Goal: Task Accomplishment & Management: Complete application form

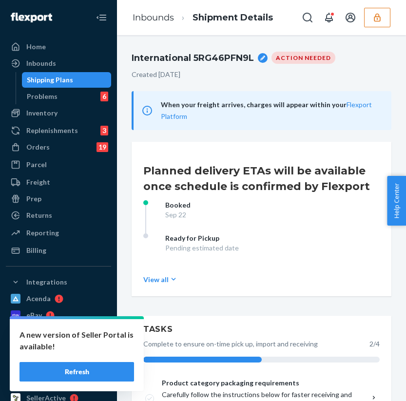
scroll to position [650, 0]
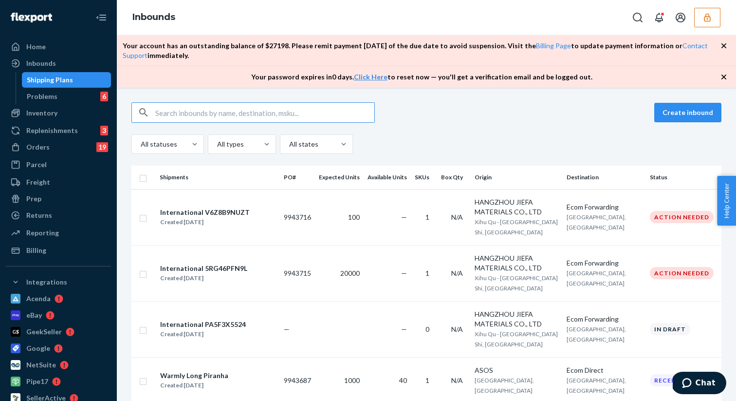
click at [721, 73] on icon "button" at bounding box center [724, 77] width 10 height 10
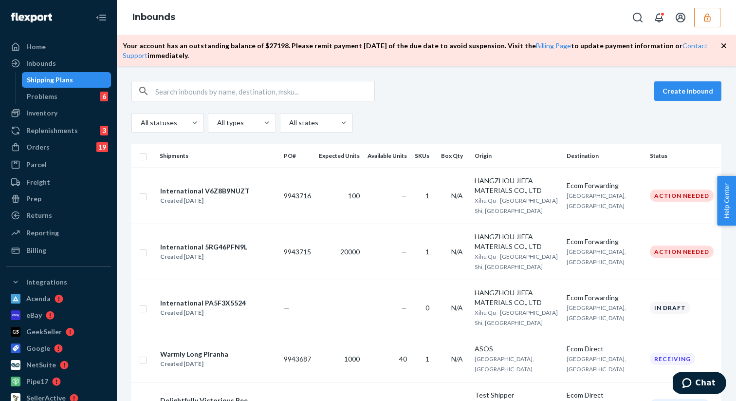
click at [722, 45] on icon "button" at bounding box center [724, 46] width 10 height 10
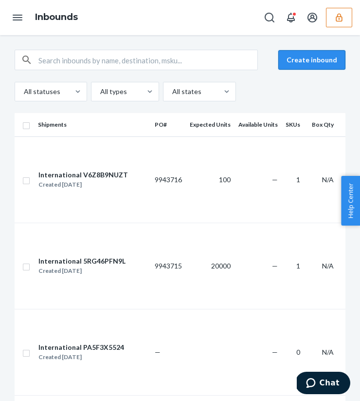
click at [330, 58] on button "Create inbound" at bounding box center [311, 59] width 67 height 19
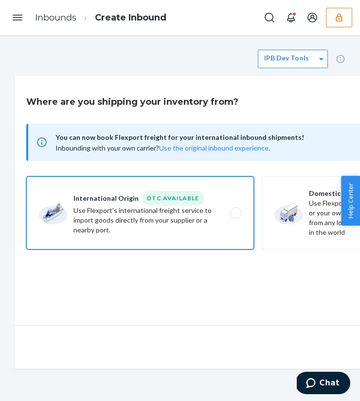
click at [152, 219] on label "International Origin DTC Available Use Flexport's international freight service…" at bounding box center [140, 212] width 228 height 73
click at [236, 216] on input "International Origin DTC Available Use Flexport's international freight service…" at bounding box center [239, 213] width 6 height 6
radio input "true"
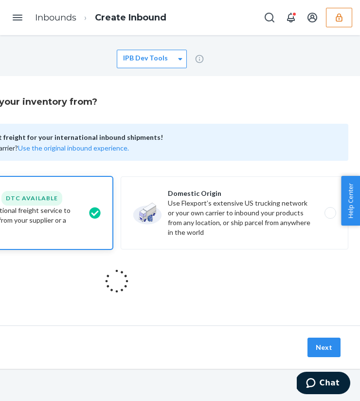
click at [349, 14] on button "button" at bounding box center [339, 17] width 26 height 19
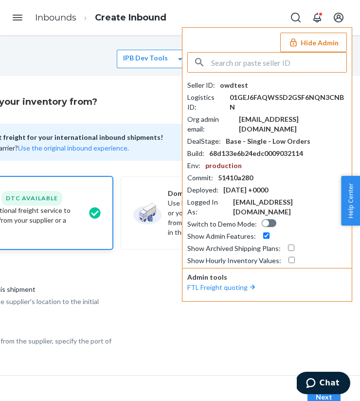
click at [313, 48] on button "Hide Admin" at bounding box center [313, 42] width 67 height 19
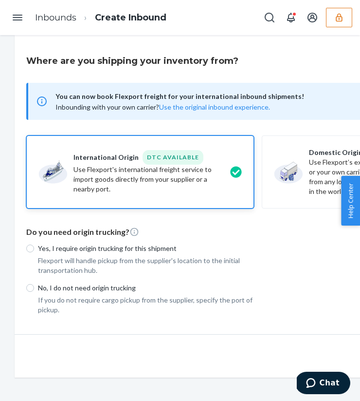
scroll to position [35, 0]
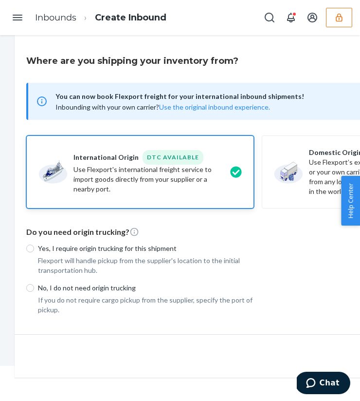
click at [32, 253] on label "Yes, I require origin trucking for this shipment" at bounding box center [140, 248] width 228 height 10
click at [32, 252] on input "Yes, I require origin trucking for this shipment" at bounding box center [30, 248] width 8 height 8
radio input "true"
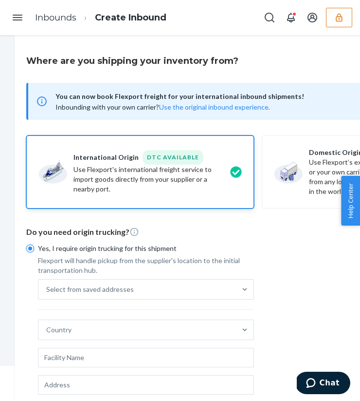
scroll to position [129, 0]
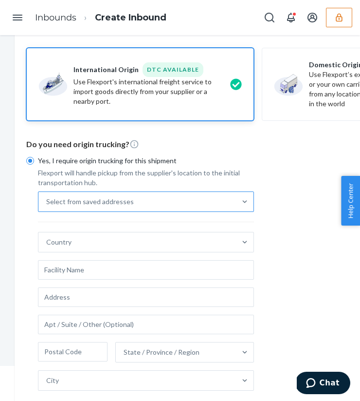
click at [125, 201] on div "Select from saved addresses" at bounding box center [90, 202] width 88 height 10
click at [47, 201] on input "Select from saved addresses" at bounding box center [46, 202] width 1 height 10
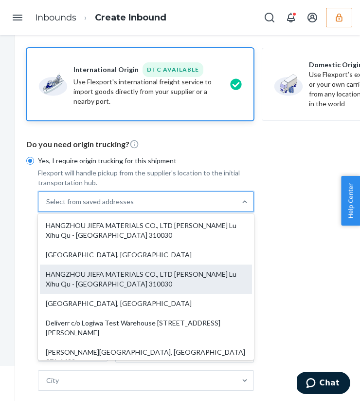
click at [125, 286] on div "HANGZHOU JIEFA MATERIALS CO., LTD Zhen Hua Lu Xihu Qu - Hangzhou Shi, Zhejiang …" at bounding box center [146, 278] width 212 height 29
click at [47, 206] on input "option HANGZHOU JIEFA MATERIALS CO., LTD Zhen Hua Lu Xihu Qu - Hangzhou Shi, Zh…" at bounding box center [46, 202] width 1 height 10
type input "HANGZHOU JIEFA MATERIALS CO., LTD"
type input "Zhen Hua Lu"
type input "310030"
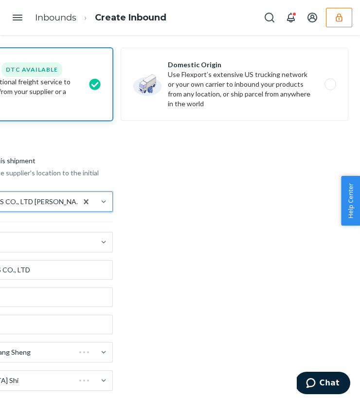
scroll to position [252, 141]
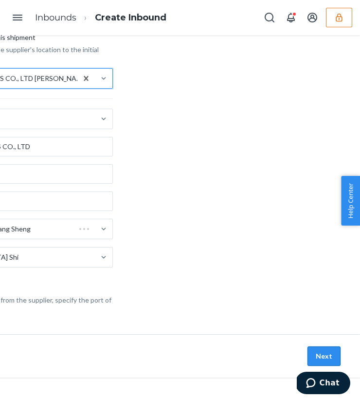
click at [318, 348] on button "Next" at bounding box center [324, 355] width 33 height 19
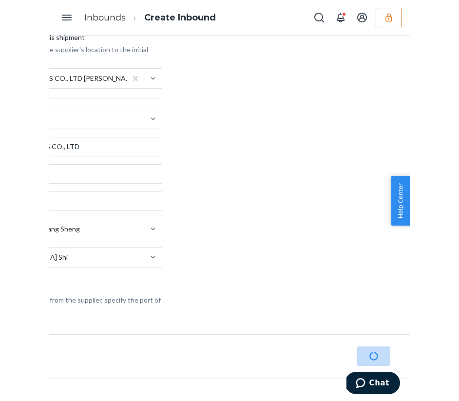
scroll to position [252, 105]
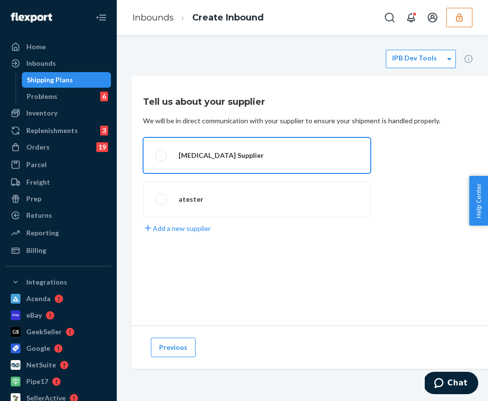
click at [233, 165] on label "Lea Test Supplier" at bounding box center [257, 155] width 228 height 36
click at [162, 159] on input "Lea Test Supplier" at bounding box center [158, 155] width 6 height 6
radio input "true"
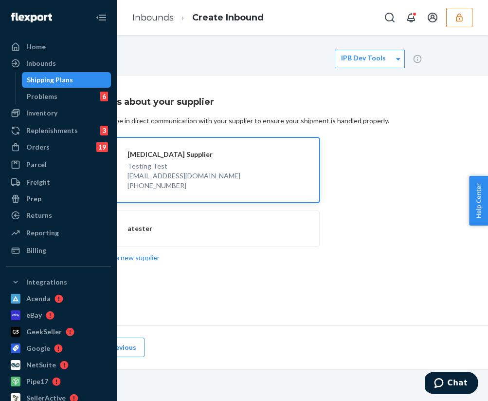
scroll to position [0, 130]
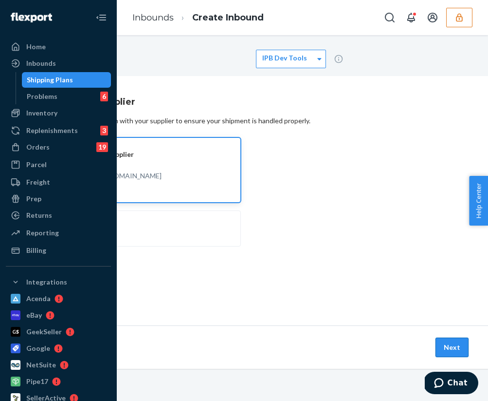
click at [448, 339] on button "Next" at bounding box center [452, 346] width 33 height 19
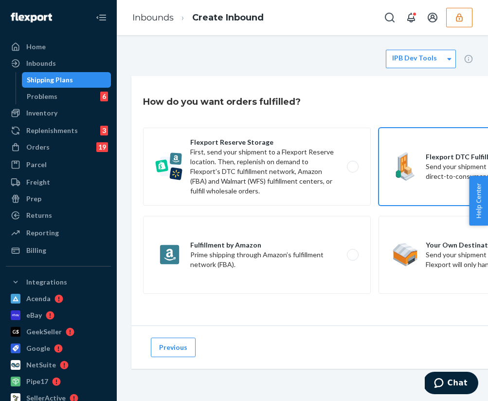
click at [445, 171] on label "Flexport DTC Fulfillment Network Send your shipment directly to Flexport’s dire…" at bounding box center [493, 167] width 228 height 78
radio input "true"
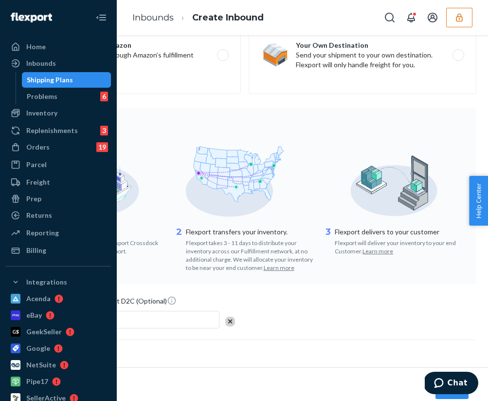
scroll to position [232, 130]
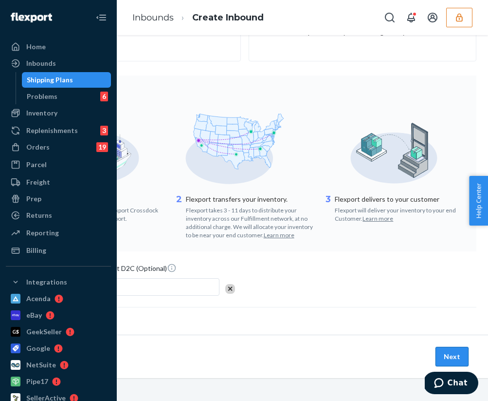
click at [457, 351] on button "Next" at bounding box center [452, 356] width 33 height 19
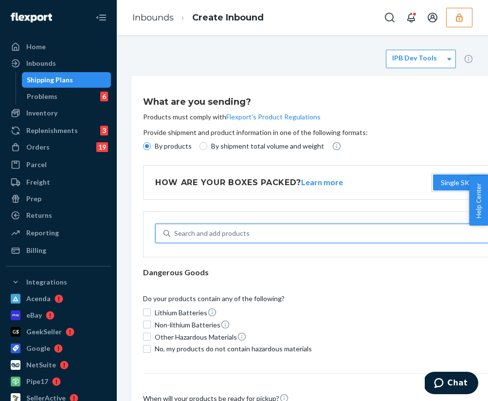
click at [219, 232] on div "Search and add products" at bounding box center [211, 233] width 75 height 10
click at [175, 232] on input "0 results available. Use Up and Down to choose options, press Enter to select t…" at bounding box center [174, 233] width 1 height 10
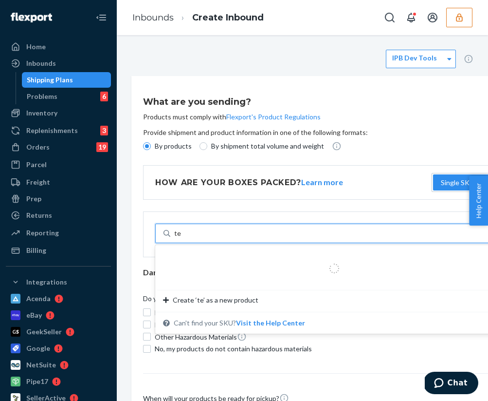
type input "test"
type input "Tshirts"
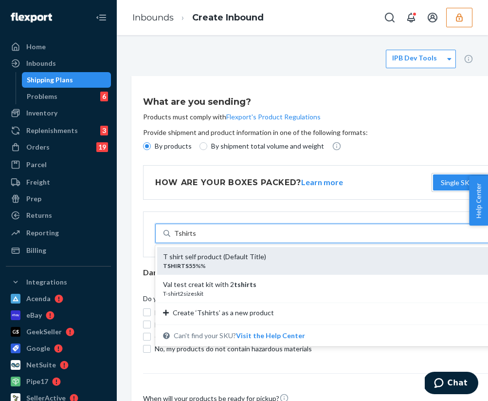
click at [231, 261] on div "TSHIRTS55 %%" at bounding box center [330, 265] width 335 height 8
click at [196, 238] on input "Tshirts" at bounding box center [184, 233] width 21 height 10
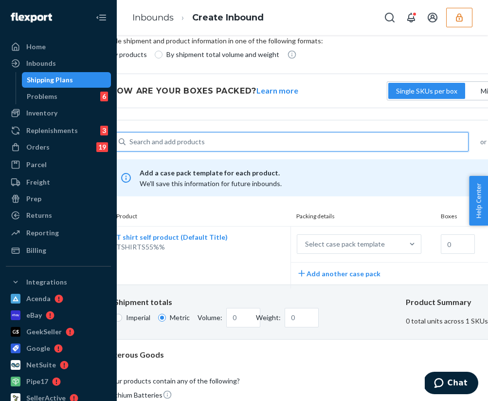
scroll to position [92, 48]
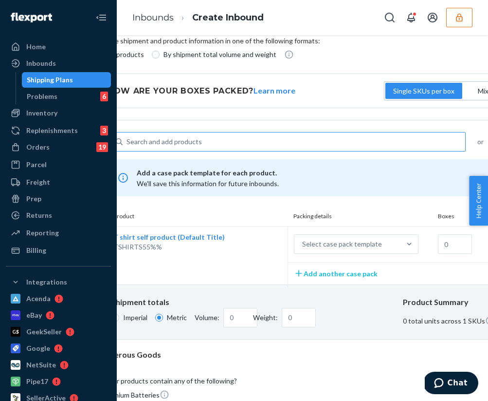
click at [329, 275] on button "Add another case pack" at bounding box center [336, 273] width 84 height 10
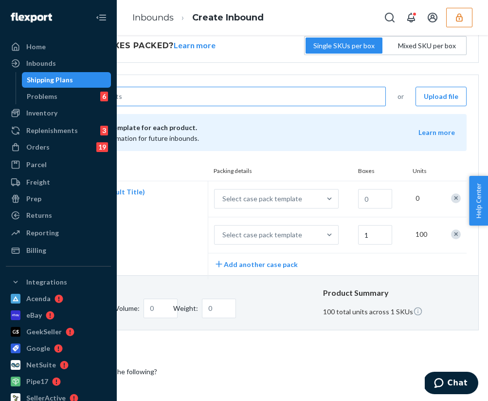
scroll to position [137, 130]
click at [454, 228] on div at bounding box center [452, 234] width 25 height 22
click at [452, 232] on div "Remove Item" at bounding box center [454, 234] width 10 height 10
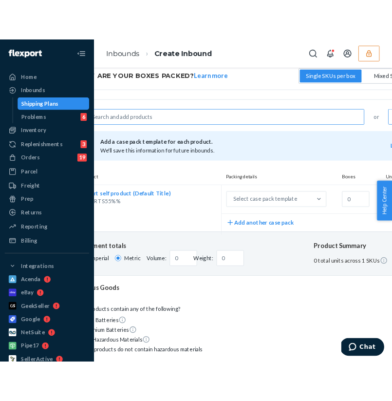
scroll to position [137, 60]
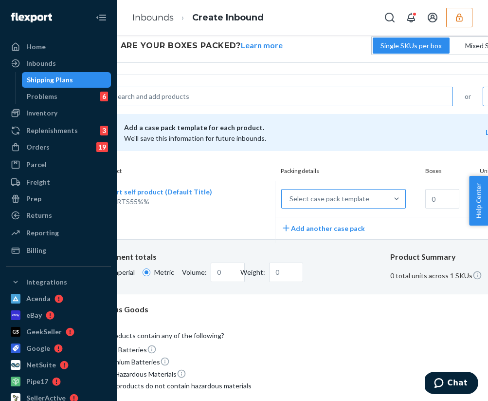
click at [330, 197] on div "Select case pack template" at bounding box center [330, 199] width 80 height 10
click at [241, 199] on input "Select case pack template" at bounding box center [241, 199] width 0 height 0
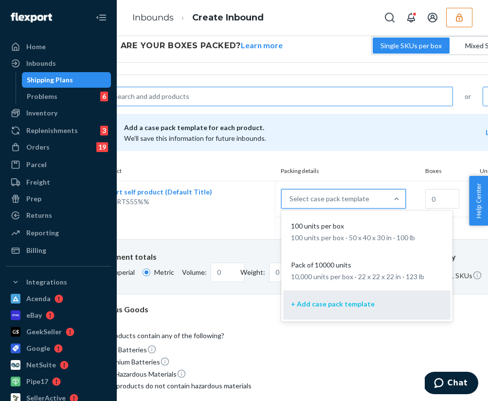
click at [331, 301] on p "+ Add case pack template" at bounding box center [333, 304] width 84 height 10
click at [241, 199] on input "option + Add case pack template focused, 3 of 3. 3 results available. Use Up an…" at bounding box center [241, 199] width 0 height 0
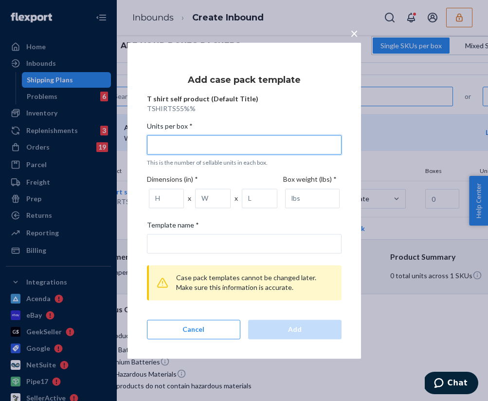
click at [261, 146] on input "Units per box * This is the number of sellable units in each box." at bounding box center [244, 144] width 195 height 19
click at [201, 148] on input "Units per box * This is the number of sellable units in each box." at bounding box center [244, 144] width 195 height 19
click at [173, 149] on input "Units per box * This is the number of sellable units in each box." at bounding box center [244, 144] width 195 height 19
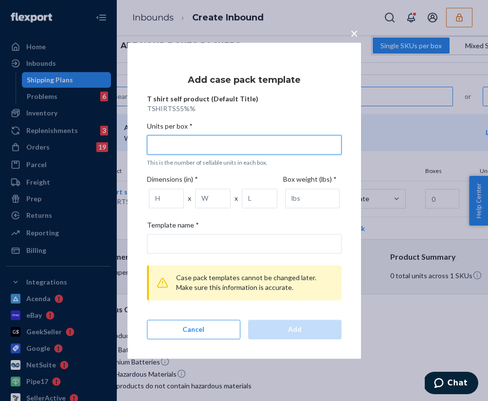
type input "1"
type input "1 unit per box"
type input "10"
type input "10 units per box"
type input "10"
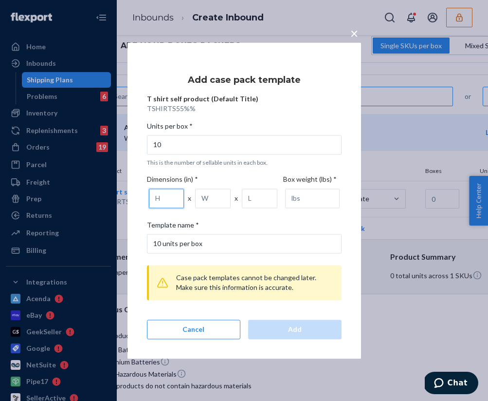
click at [162, 196] on input "number" at bounding box center [167, 197] width 36 height 19
type input "2"
click at [201, 195] on input "number" at bounding box center [213, 197] width 36 height 19
type input "4"
click at [252, 197] on input "number" at bounding box center [260, 197] width 36 height 19
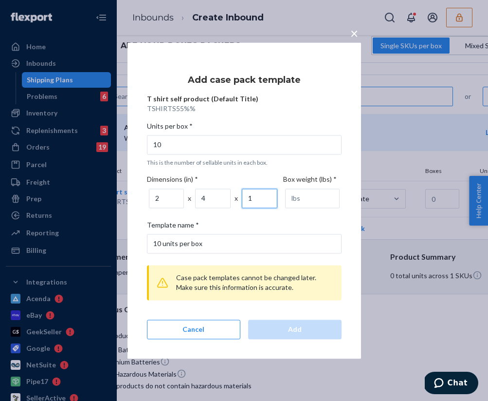
type input "1"
click at [315, 202] on input "number" at bounding box center [312, 197] width 55 height 19
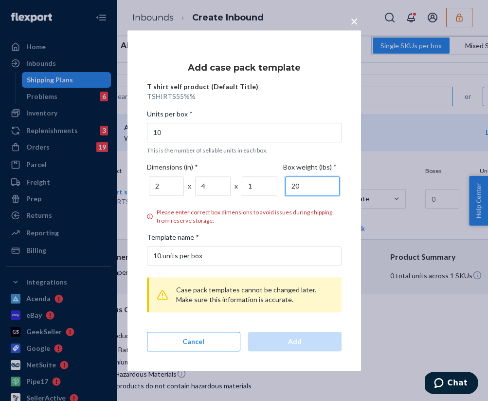
type input "20"
click at [220, 212] on p "Please enter correct box dimensions to avoid issues during shipping from reserv…" at bounding box center [249, 216] width 185 height 17
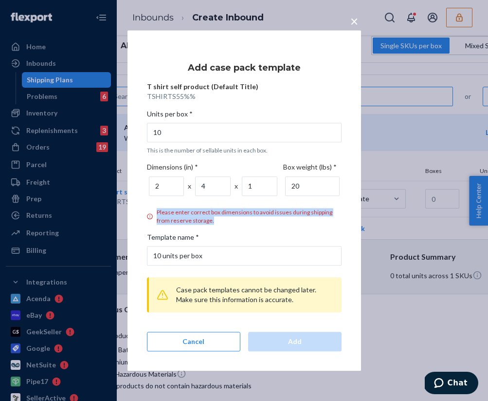
click at [220, 212] on p "Please enter correct box dimensions to avoid issues during shipping from reserv…" at bounding box center [249, 216] width 185 height 17
click at [229, 212] on p "Please enter correct box dimensions to avoid issues during shipping from reserv…" at bounding box center [249, 216] width 185 height 17
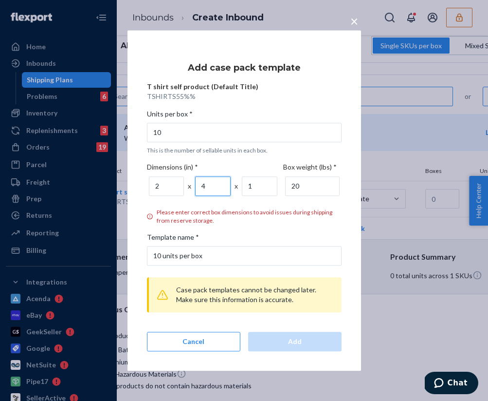
click at [222, 190] on input "4" at bounding box center [213, 185] width 36 height 19
click at [255, 188] on input "1" at bounding box center [260, 185] width 36 height 19
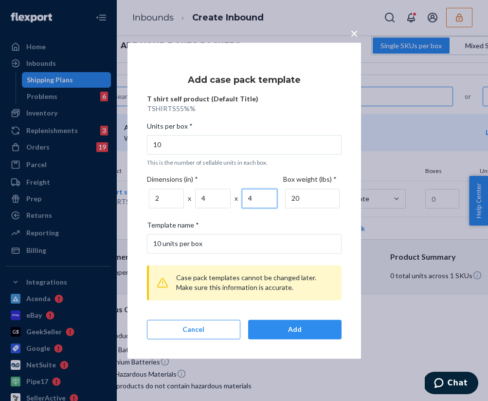
type input "4"
click at [259, 210] on div "Dimensions (in) * 2 x 4 x 4" at bounding box center [215, 193] width 136 height 38
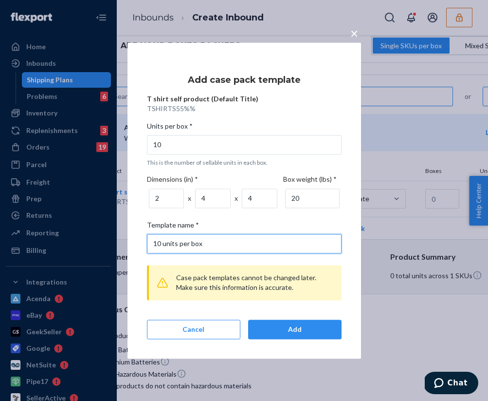
click at [162, 244] on input "10 units per box" at bounding box center [244, 243] width 195 height 19
type input "25 units per box"
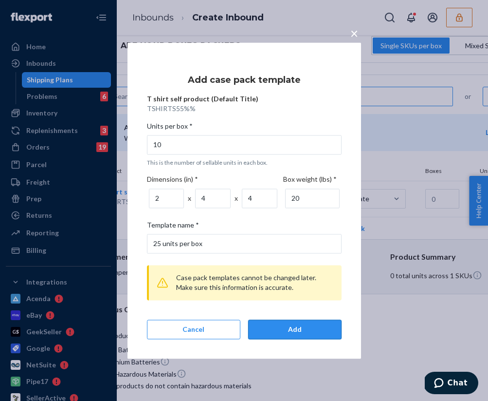
click at [305, 328] on div "Add" at bounding box center [295, 329] width 77 height 10
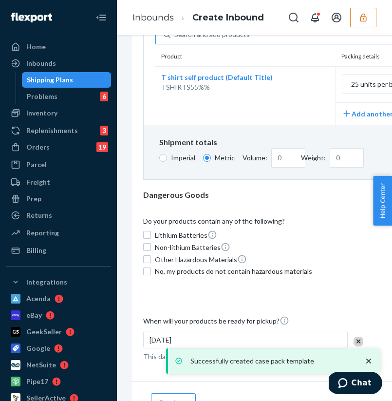
scroll to position [244, 0]
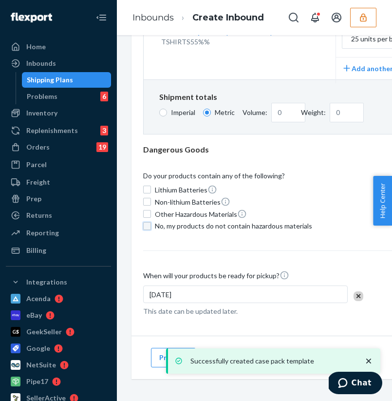
click at [147, 222] on input "No, my products do not contain hazardous materials" at bounding box center [147, 226] width 8 height 8
checkbox input "true"
click at [371, 362] on icon "close toast" at bounding box center [369, 361] width 10 height 10
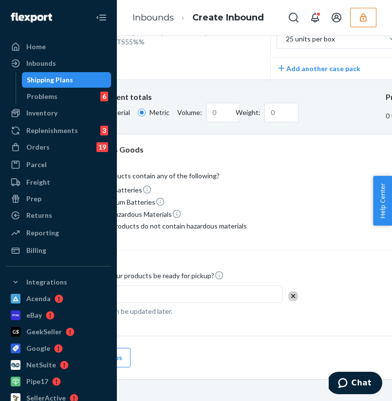
scroll to position [244, 226]
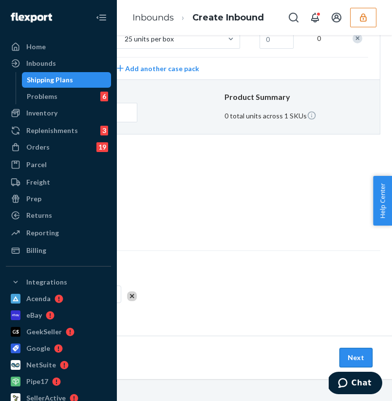
click at [357, 351] on button "Next" at bounding box center [355, 357] width 33 height 19
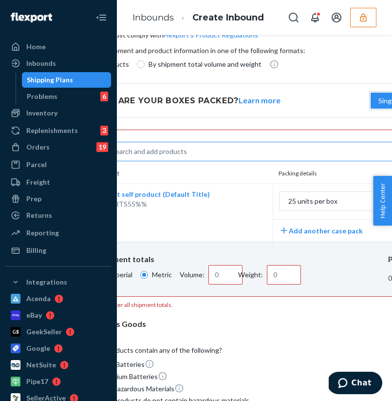
scroll to position [82, 54]
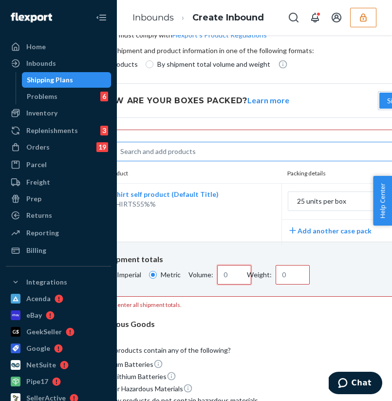
click at [236, 271] on input "Volume:" at bounding box center [234, 274] width 34 height 19
type input "0.03"
click at [279, 279] on input "Weight:" at bounding box center [293, 274] width 34 height 19
type input "45.36"
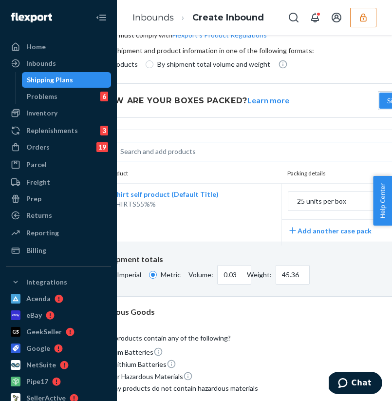
click at [289, 313] on div "Dangerous Goods" at bounding box center [320, 311] width 463 height 11
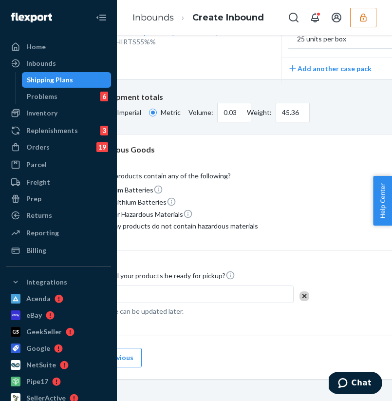
scroll to position [244, 226]
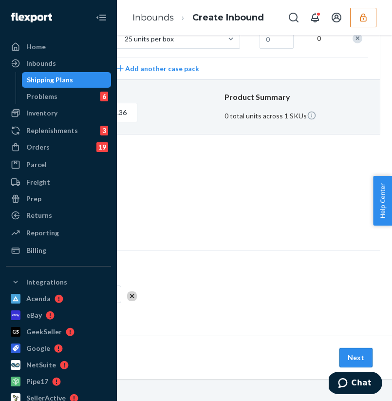
click at [346, 352] on button "Next" at bounding box center [355, 357] width 33 height 19
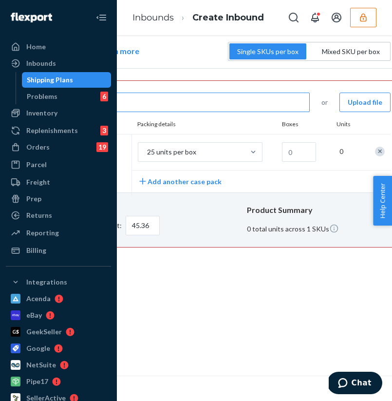
scroll to position [131, 226]
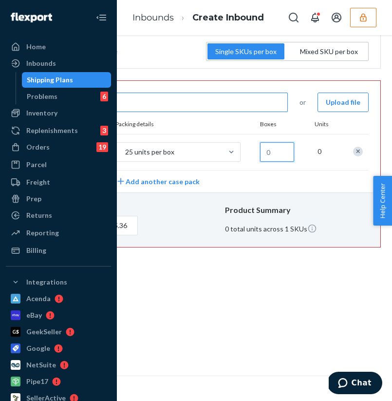
click at [279, 157] on input "text" at bounding box center [277, 151] width 34 height 19
type input "0"
type input "9.07"
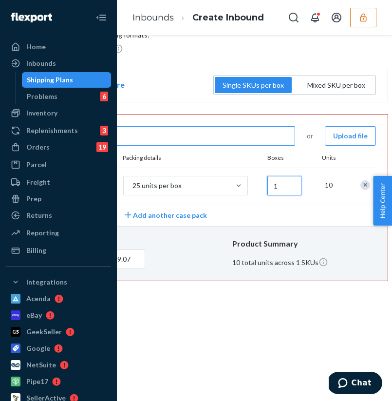
scroll to position [97, 220]
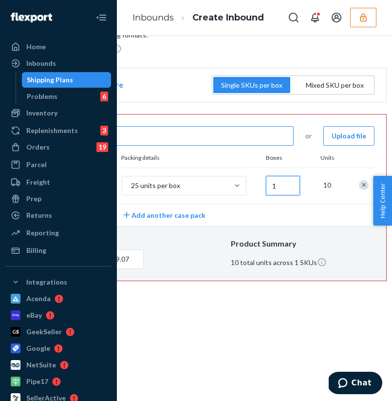
type input "1"
click at [334, 185] on div "10" at bounding box center [329, 184] width 25 height 21
click at [330, 184] on div "10" at bounding box center [329, 184] width 25 height 21
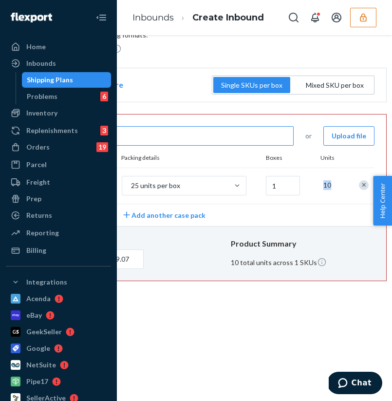
click at [330, 184] on div "10" at bounding box center [329, 184] width 25 height 21
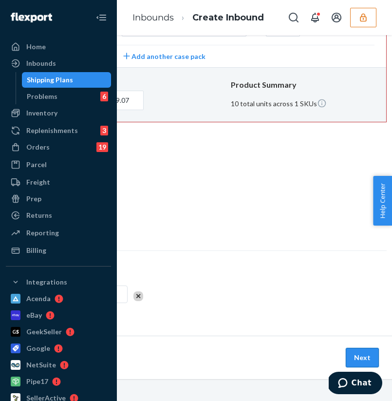
click at [355, 348] on button "Next" at bounding box center [362, 357] width 33 height 19
click at [355, 351] on button "Next" at bounding box center [362, 357] width 33 height 19
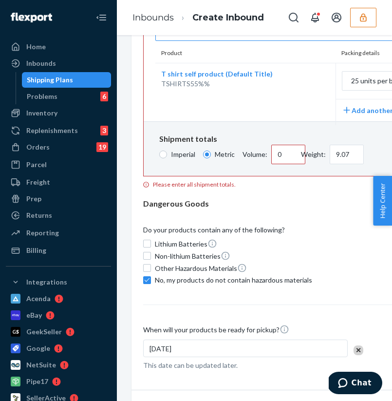
scroll to position [163, 0]
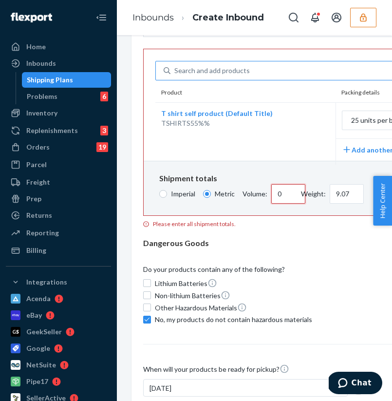
click at [292, 196] on input "0" at bounding box center [288, 193] width 34 height 19
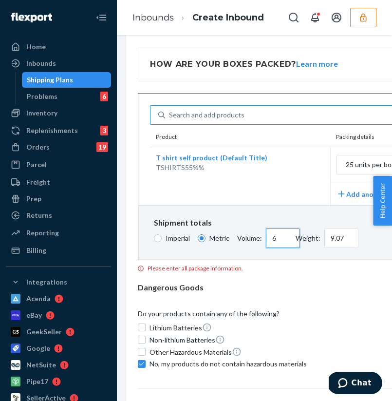
scroll to position [118, 24]
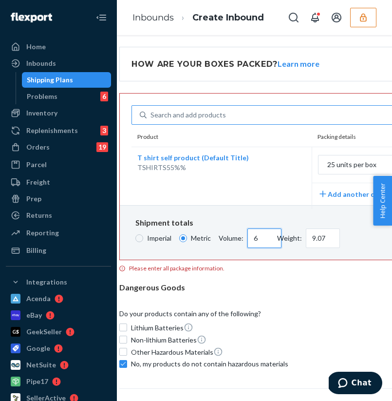
type input "6"
click at [140, 238] on input "Imperial" at bounding box center [139, 238] width 8 height 8
radio input "true"
type input "0.02"
type input "20"
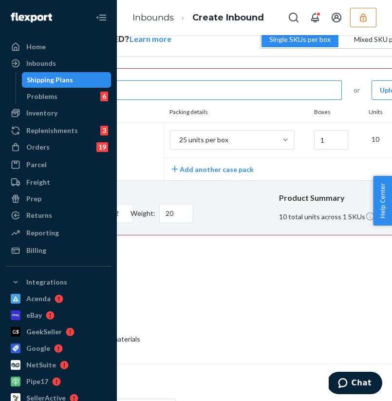
scroll to position [143, 224]
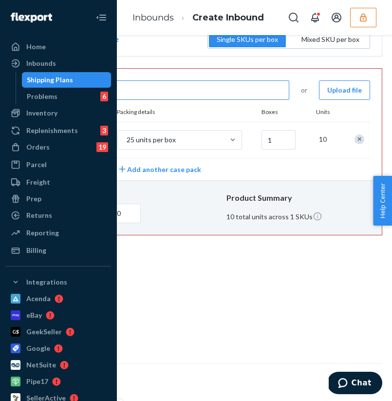
click at [319, 140] on div "10" at bounding box center [325, 139] width 25 height 21
click at [284, 140] on input "1" at bounding box center [278, 139] width 34 height 19
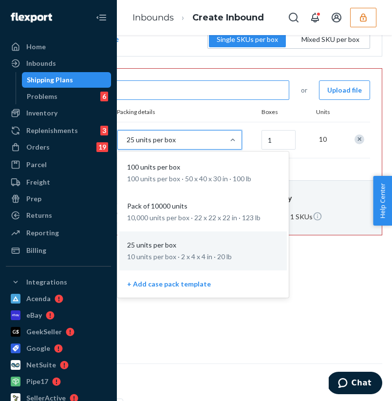
scroll to position [143, 47]
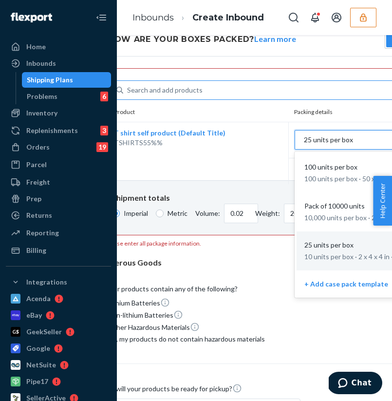
click at [208, 140] on div "T shirt self product (Default Title) TSHIRTS55%% option 25 units per box focuse…" at bounding box center [327, 153] width 439 height 62
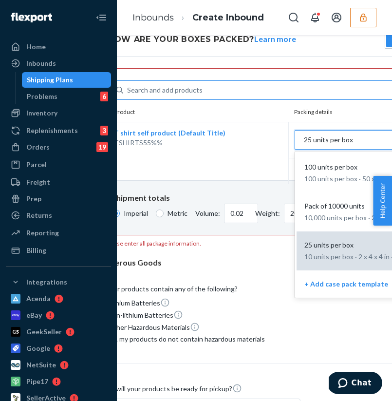
click at [325, 252] on p "10 units per box · 2 x 4 x 4 in · 20 lb" at bounding box center [380, 257] width 152 height 10
click at [255, 140] on input "option 25 units per box focused, 3 of 4. 4 results available. Use Up and Down t…" at bounding box center [255, 140] width 0 height 0
type input "1"
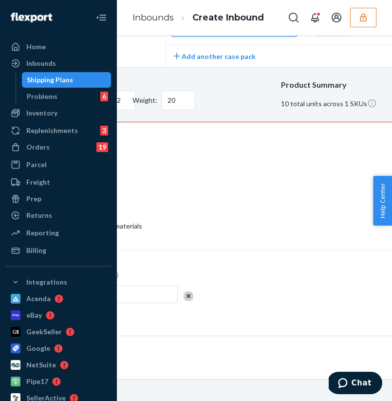
scroll to position [256, 226]
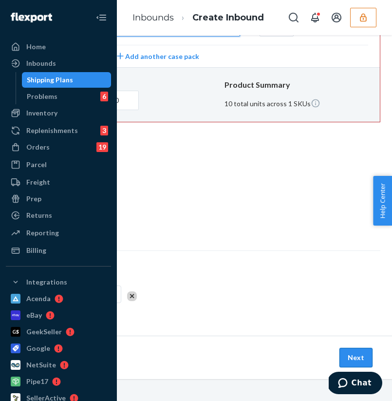
click at [346, 350] on button "Next" at bounding box center [355, 357] width 33 height 19
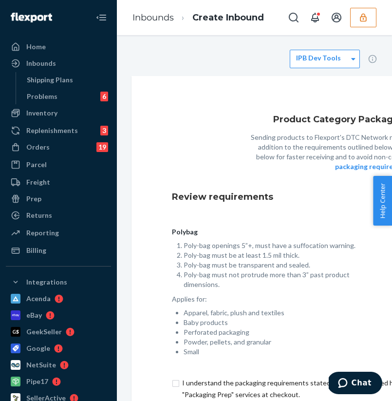
scroll to position [105, 0]
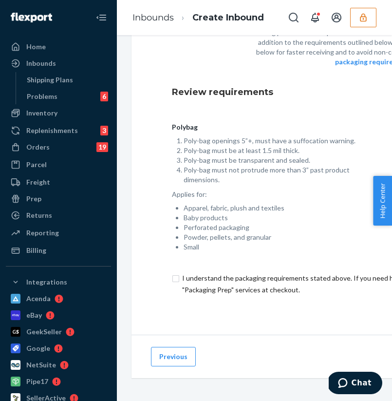
click at [170, 273] on div "Product Category Packaging Requirements Sending products to Flexport's DTC Netw…" at bounding box center [374, 152] width 487 height 363
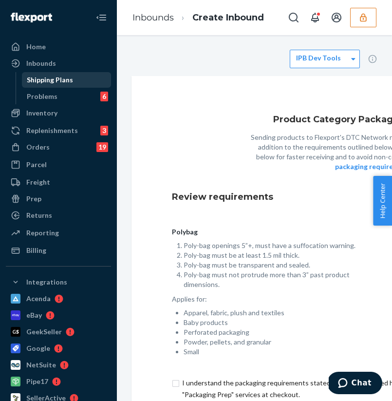
click at [68, 81] on div "Shipping Plans" at bounding box center [50, 80] width 46 height 10
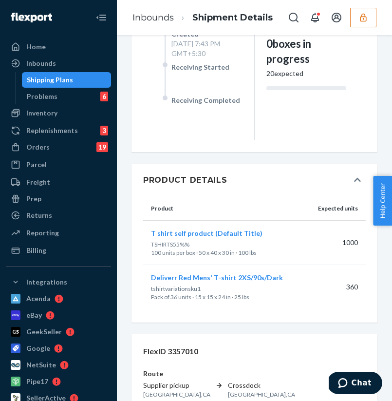
scroll to position [516, 0]
